Goal: Navigation & Orientation: Understand site structure

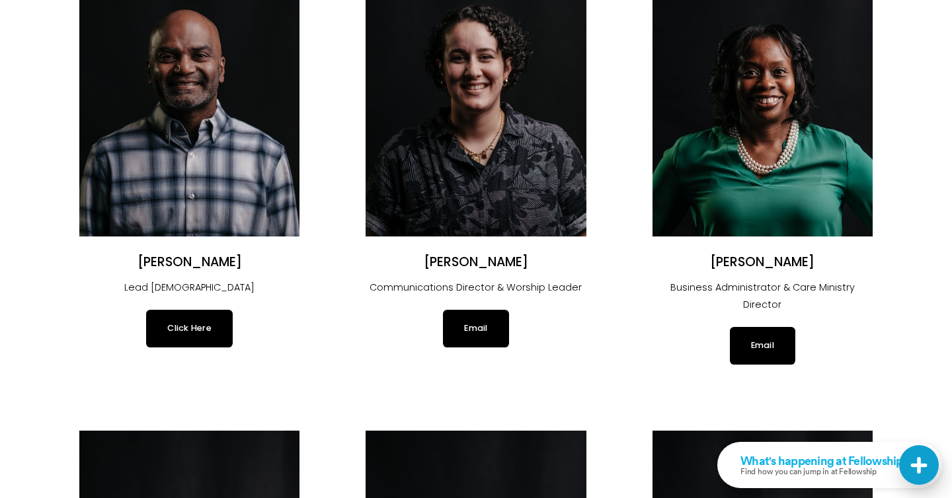
scroll to position [198, 0]
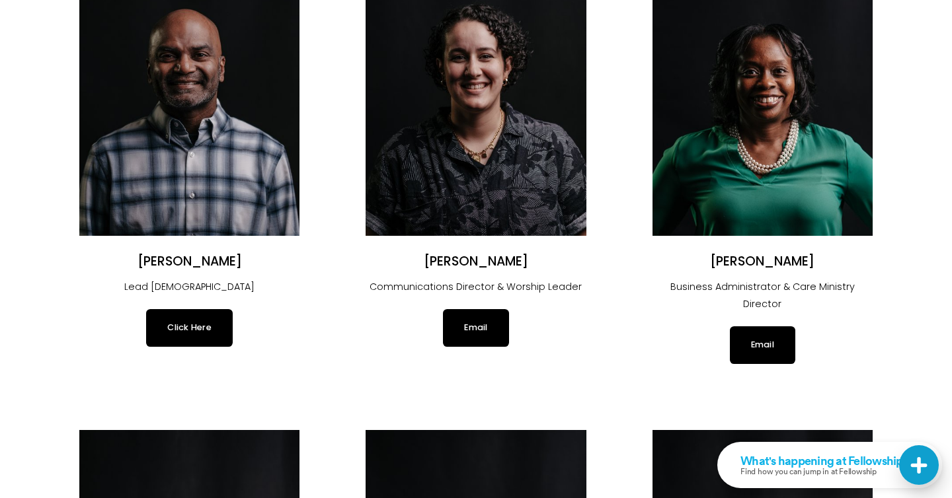
click at [185, 333] on link "Click Here" at bounding box center [189, 327] width 87 height 37
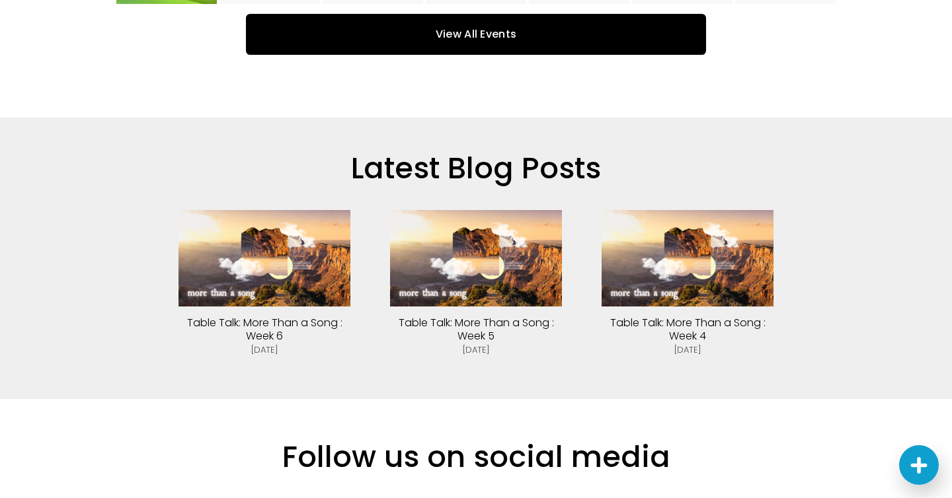
scroll to position [2930, 0]
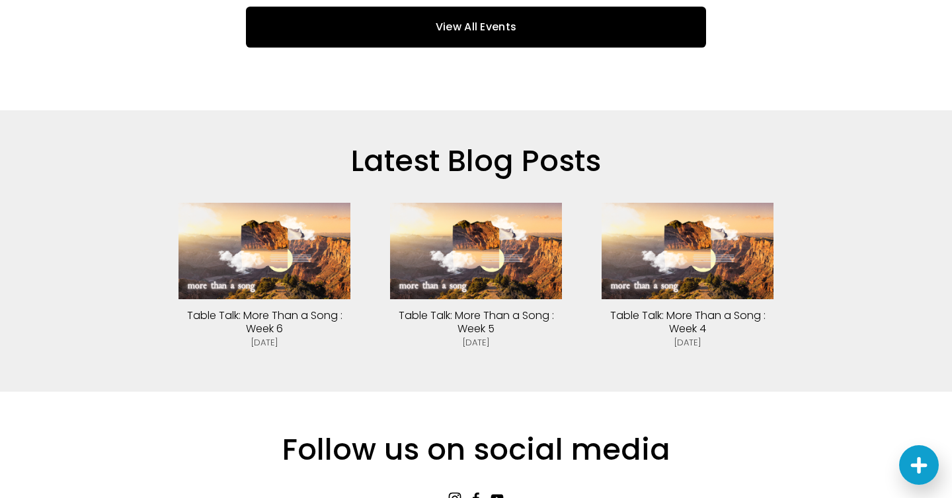
click at [260, 308] on link "Table Talk: More Than a Song : Week 6" at bounding box center [264, 322] width 155 height 28
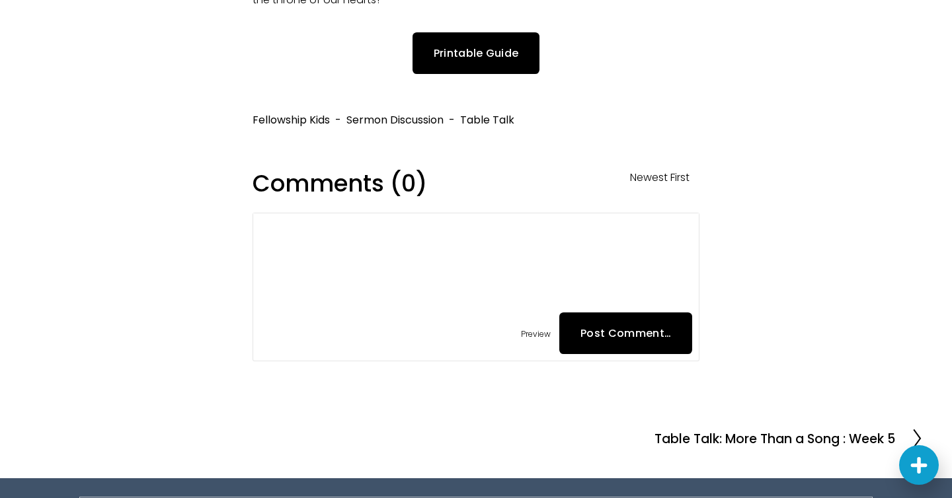
scroll to position [2540, 0]
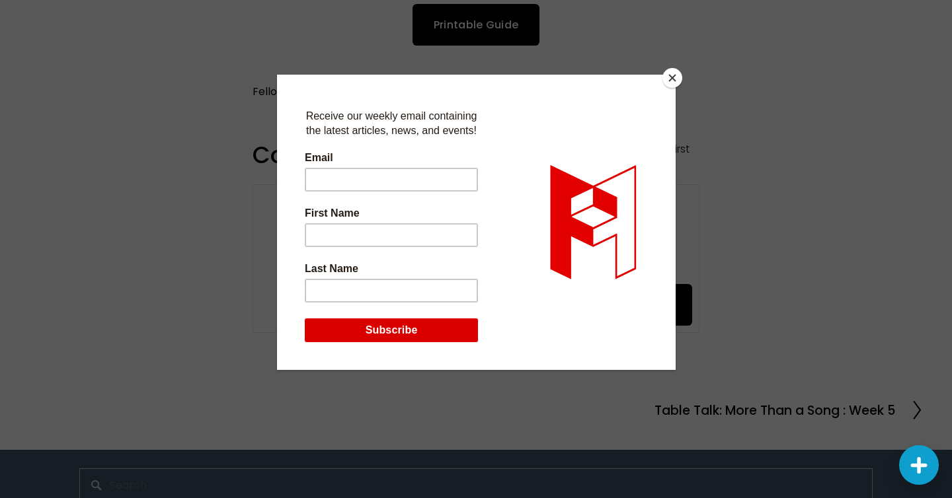
click at [668, 73] on button "Close" at bounding box center [672, 78] width 20 height 20
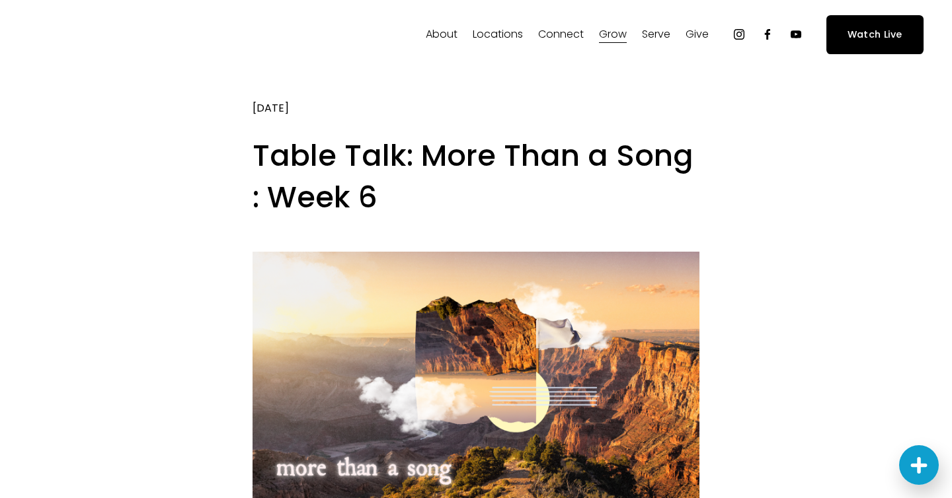
scroll to position [0, 0]
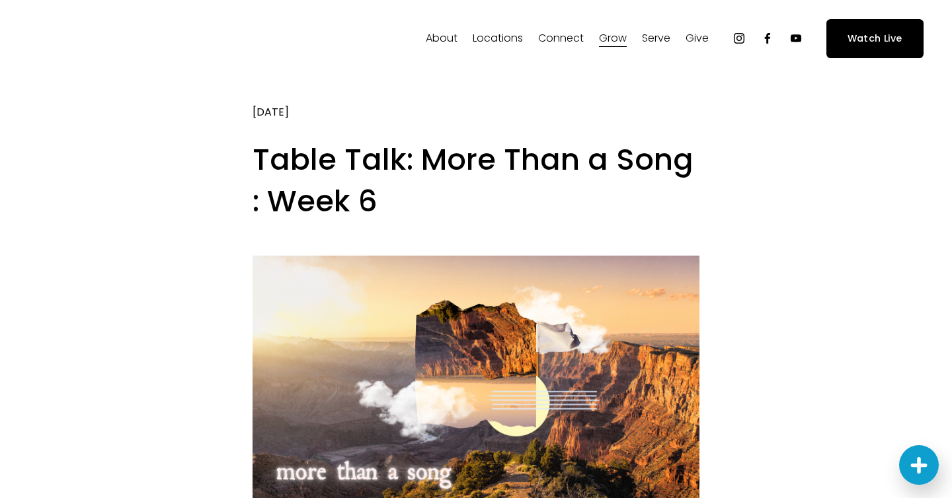
click at [0, 0] on span "Staff" at bounding box center [0, 0] width 0 height 0
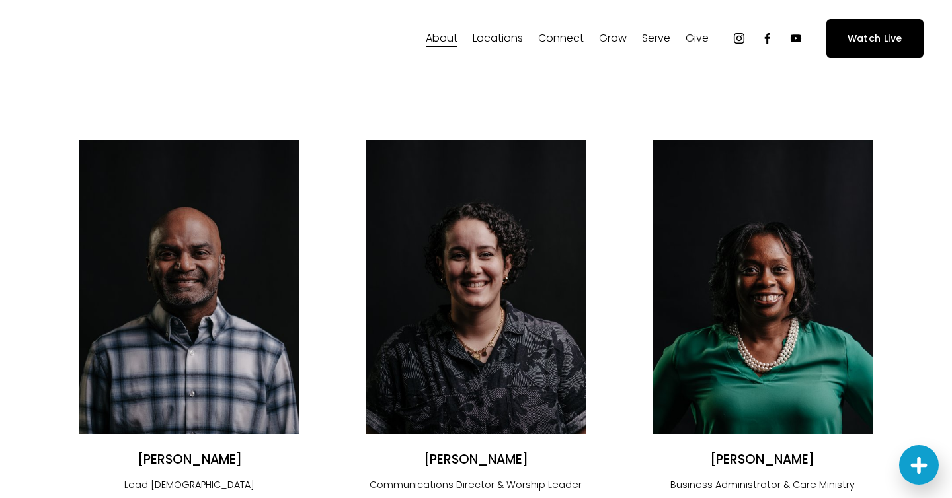
click at [0, 0] on span "Careers" at bounding box center [0, 0] width 0 height 0
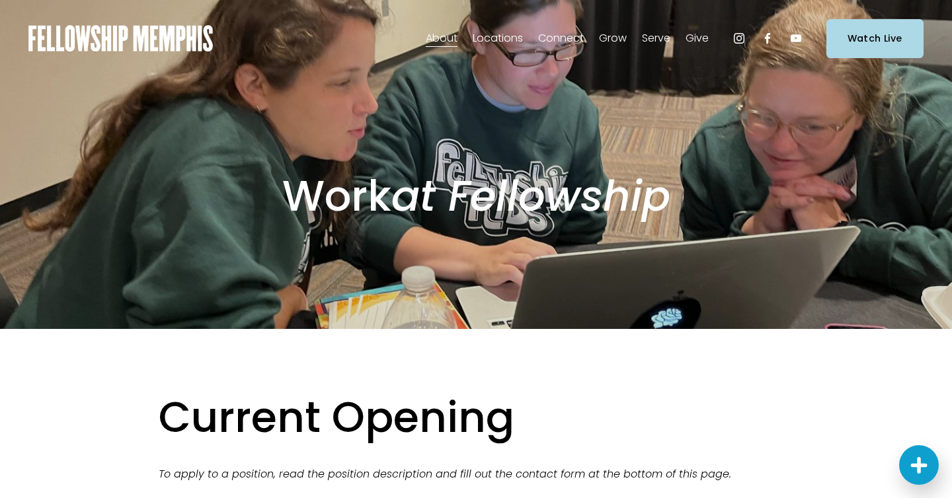
click at [0, 0] on link "Elder Nominations" at bounding box center [0, 0] width 0 height 0
click at [0, 0] on span "Our Story & Beliefs" at bounding box center [0, 0] width 0 height 0
click at [0, 0] on span "Our DNA" at bounding box center [0, 0] width 0 height 0
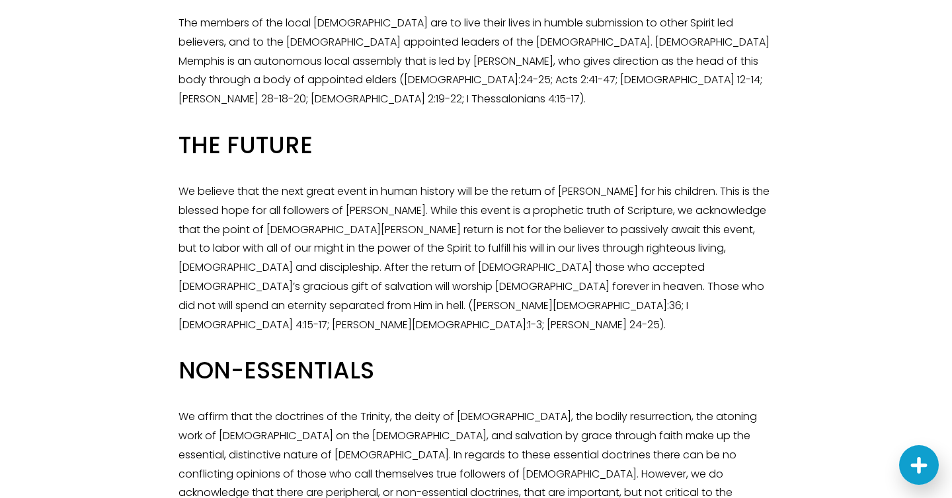
scroll to position [2598, 0]
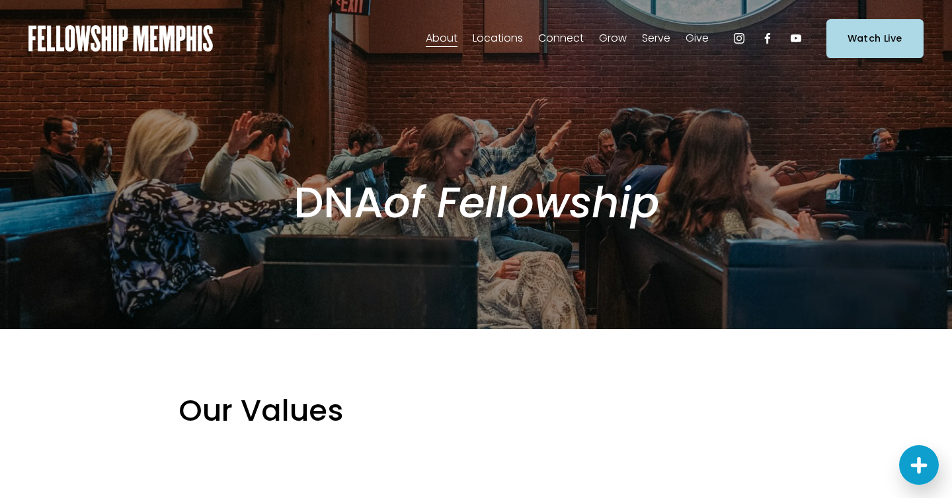
click at [0, 0] on span "Staff" at bounding box center [0, 0] width 0 height 0
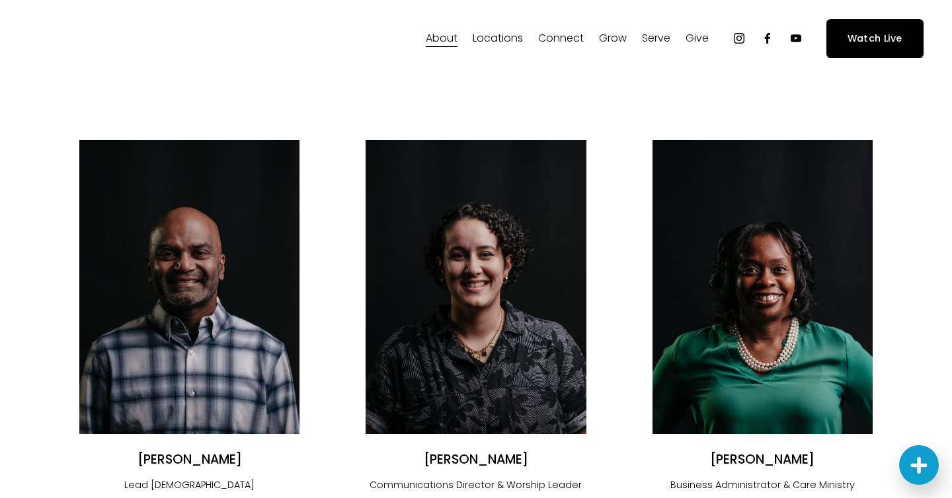
click at [0, 0] on link "[DOMAIN_NAME]" at bounding box center [0, 0] width 0 height 0
